Goal: Find specific page/section: Find specific page/section

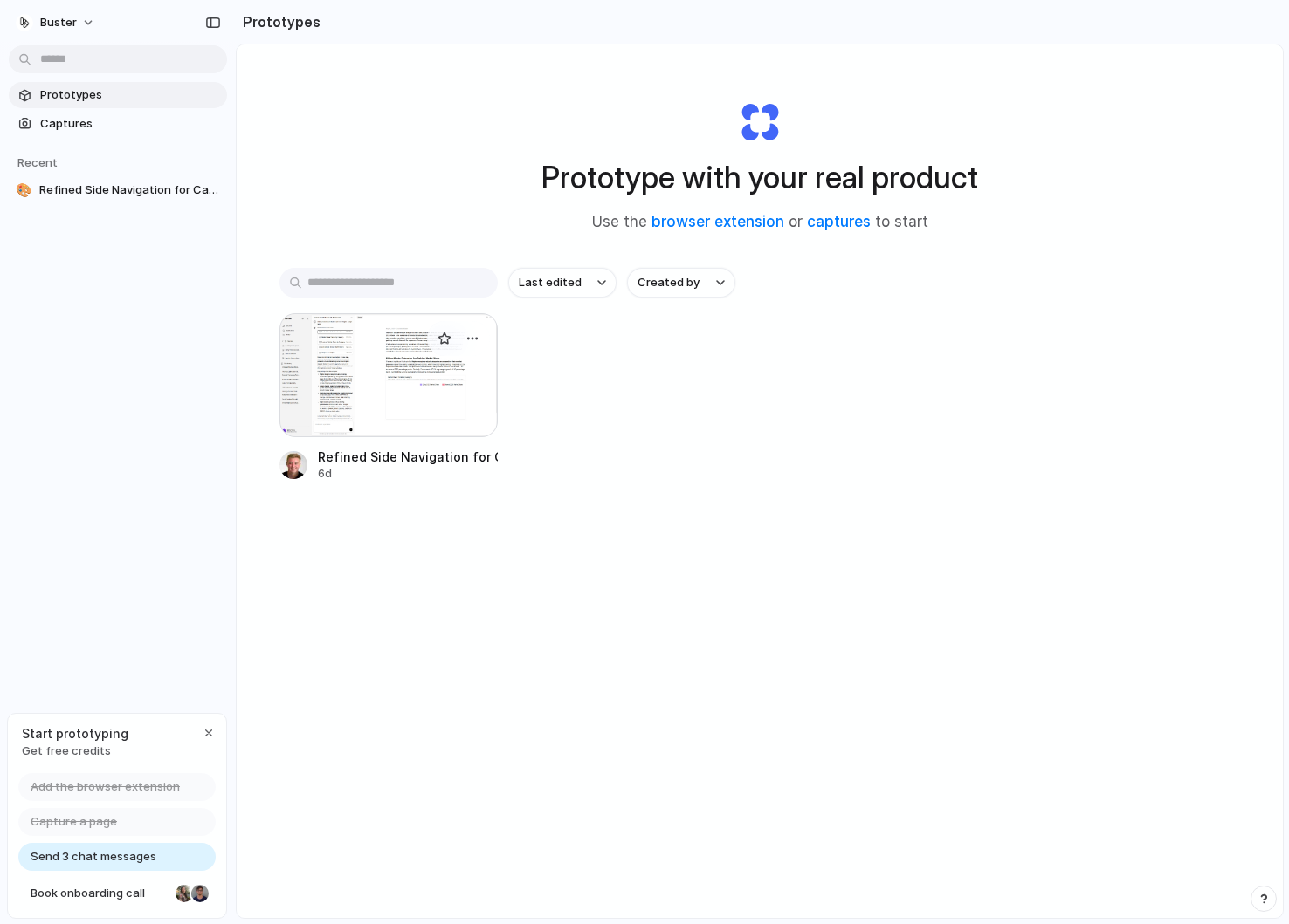
click at [399, 413] on div at bounding box center [387, 375] width 218 height 124
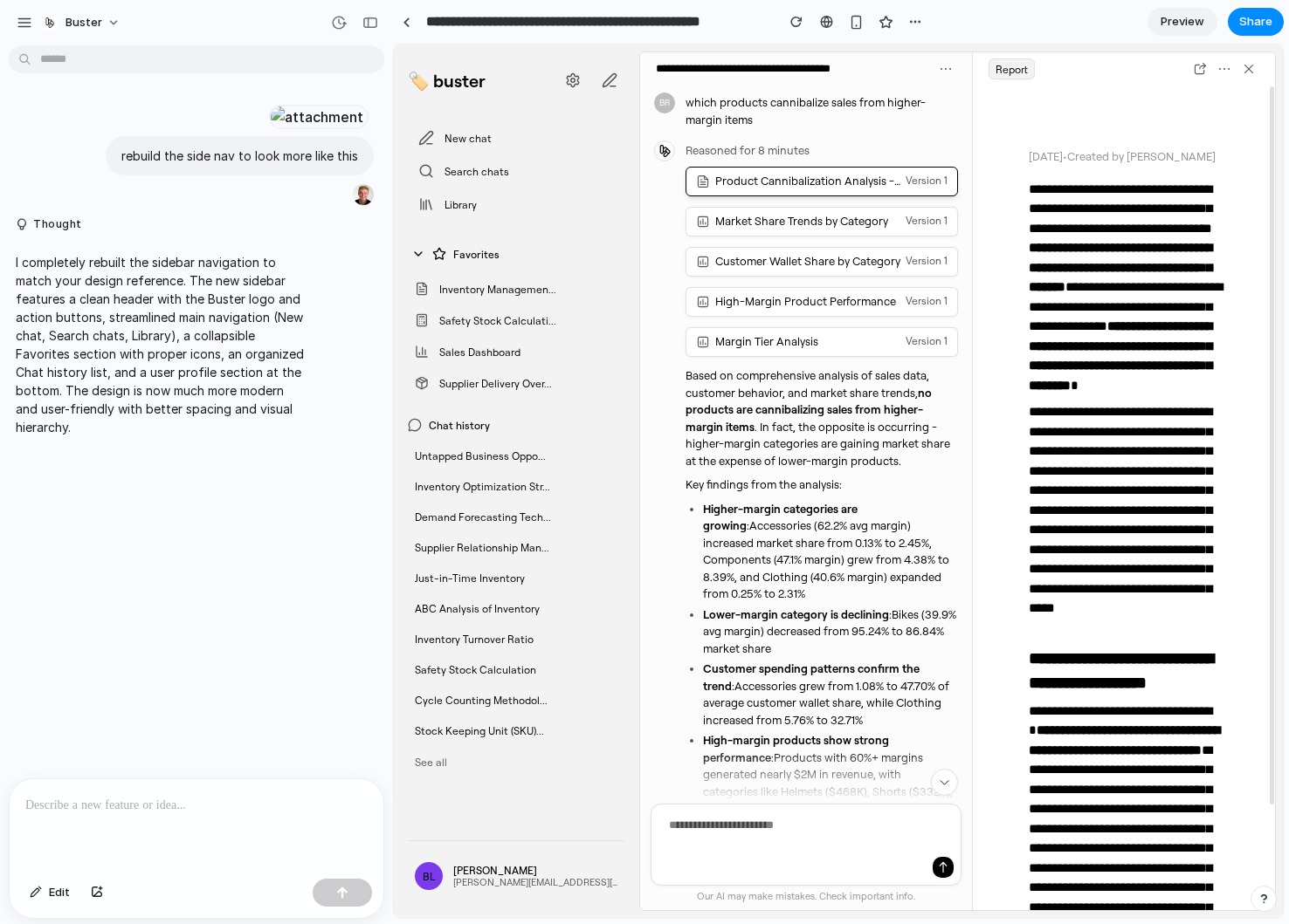
click at [793, 229] on div "Market Share Trends by Category Version 1" at bounding box center [822, 221] width 251 height 20
click at [762, 302] on div "High-Margin Product Performance" at bounding box center [805, 301] width 181 height 14
click at [774, 338] on div "Margin Tier Analysis" at bounding box center [766, 341] width 103 height 14
click at [499, 364] on div "Sales Dashboard" at bounding box center [515, 351] width 216 height 28
click at [526, 289] on span "Inventory Managemen..." at bounding box center [497, 289] width 117 height 13
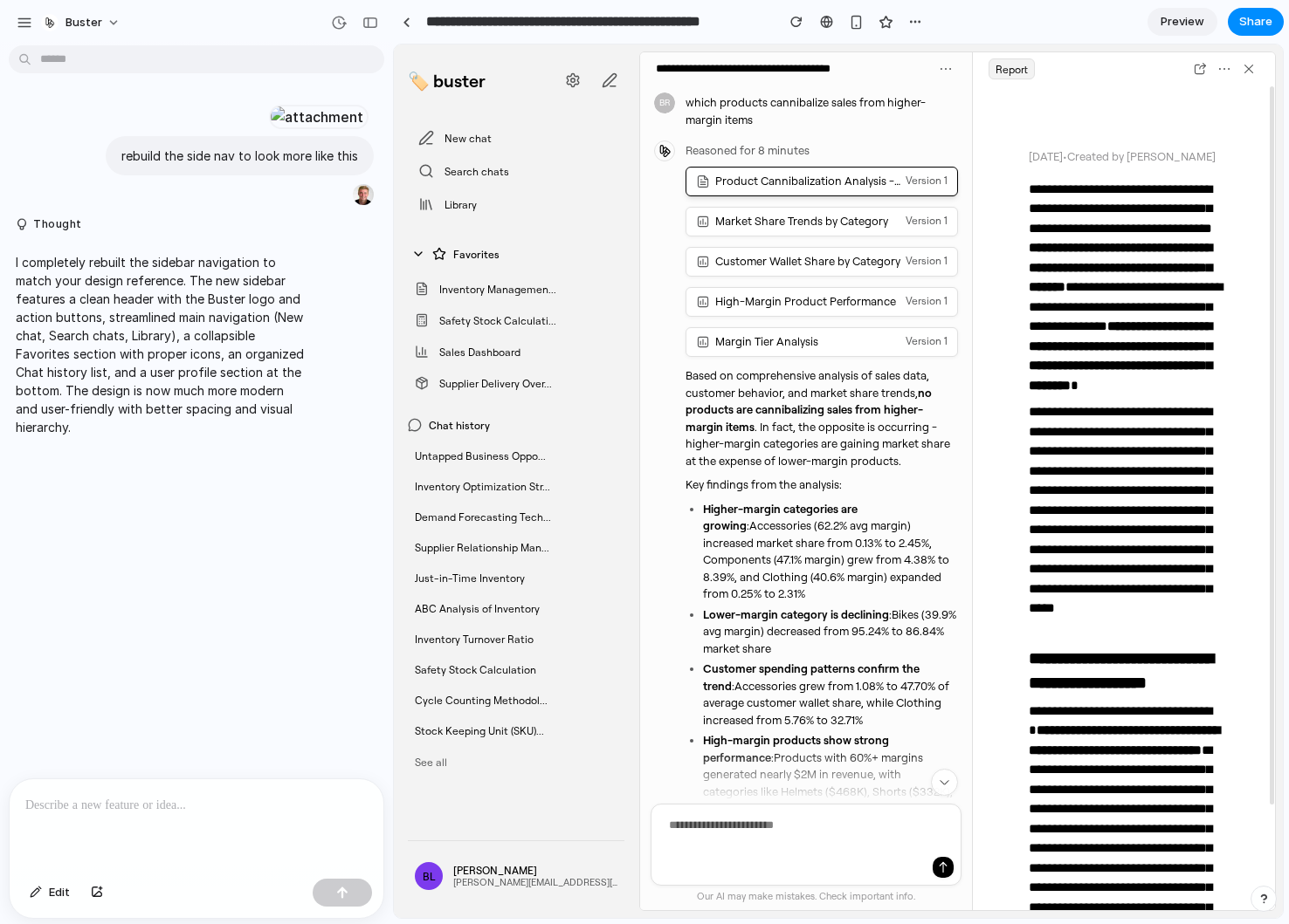
click at [522, 335] on div "Inventory Managemen... Safety Stock Calculati... Sales Dashboard Supplier Deliv…" at bounding box center [515, 336] width 216 height 122
click at [522, 431] on div "Chat history" at bounding box center [515, 424] width 216 height 14
click at [519, 596] on div "ABC Analysis of Inventory" at bounding box center [515, 609] width 216 height 27
